Goal: Find specific page/section: Find specific page/section

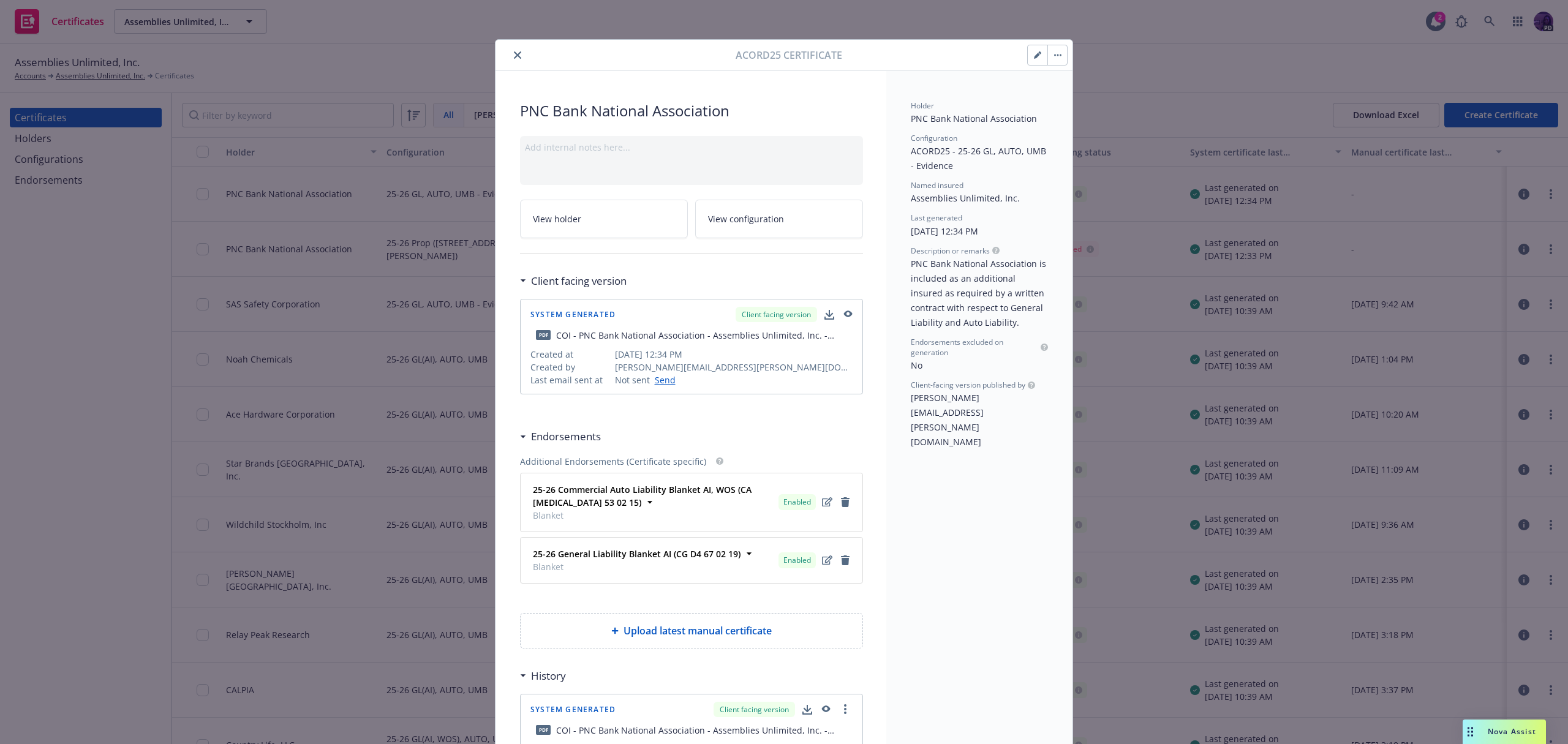
click at [510, 53] on button "close" at bounding box center [517, 55] width 14 height 14
